Goal: Transaction & Acquisition: Purchase product/service

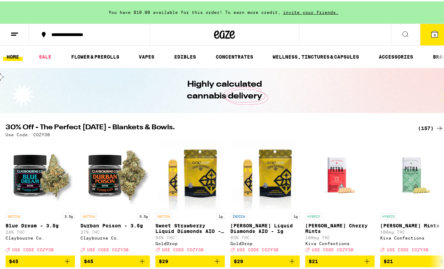
click at [435, 32] on button "3" at bounding box center [434, 34] width 29 height 22
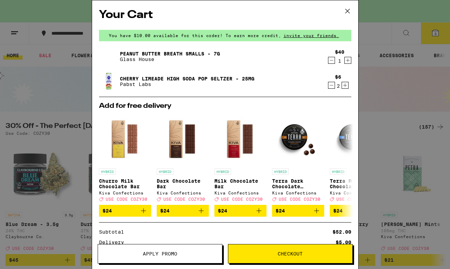
click at [152, 258] on button "Apply Promo" at bounding box center [160, 253] width 125 height 19
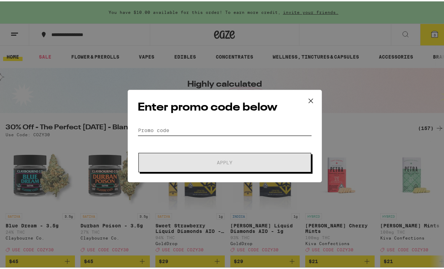
click at [161, 128] on input "Promo Code" at bounding box center [225, 129] width 174 height 10
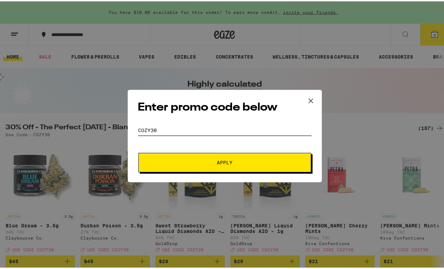
type input "cozy30"
click at [199, 169] on button "Apply" at bounding box center [225, 161] width 173 height 19
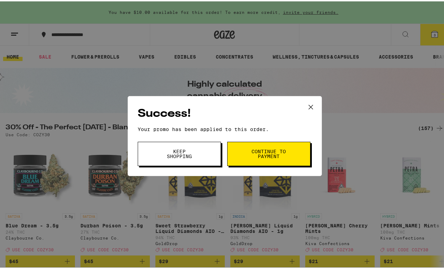
click at [272, 153] on span "Continue to payment" at bounding box center [268, 153] width 35 height 10
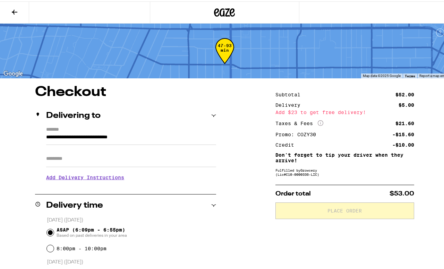
click at [74, 164] on input "Apt/Suite" at bounding box center [131, 157] width 170 height 17
type input "***"
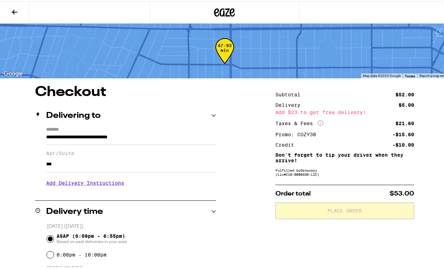
click at [89, 186] on h3 "Add Delivery Instructions" at bounding box center [131, 182] width 170 height 16
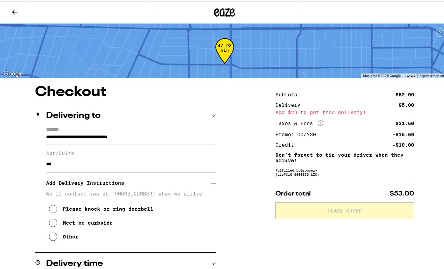
click at [97, 225] on div "Meet me curbside" at bounding box center [88, 222] width 50 height 6
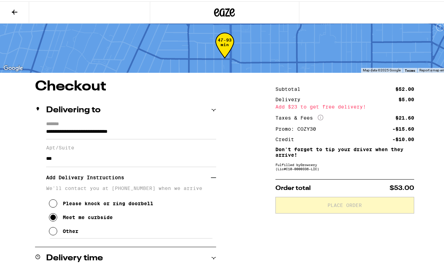
scroll to position [12, 0]
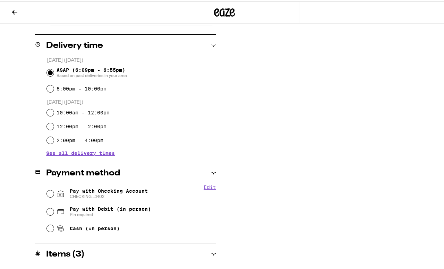
click at [80, 192] on span "Pay with Checking Account CHECKING ...1402" at bounding box center [109, 192] width 78 height 11
click at [54, 192] on input "Pay with Checking Account CHECKING ...1402" at bounding box center [50, 192] width 7 height 7
radio input "true"
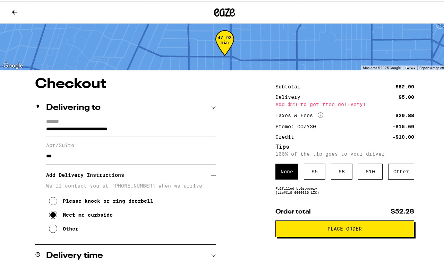
scroll to position [0, 0]
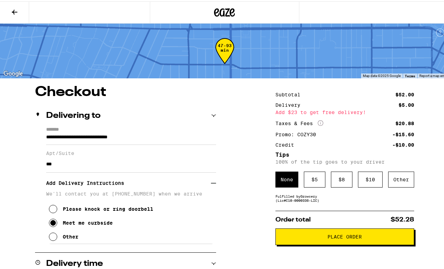
click at [334, 237] on span "Place Order" at bounding box center [345, 235] width 34 height 5
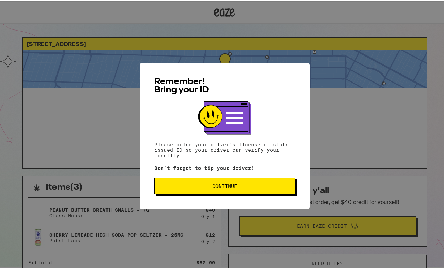
click at [223, 187] on span "Continue" at bounding box center [224, 185] width 25 height 5
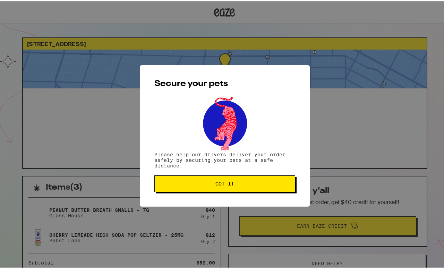
click at [227, 185] on span "Got it" at bounding box center [225, 182] width 19 height 5
